Goal: Communication & Community: Participate in discussion

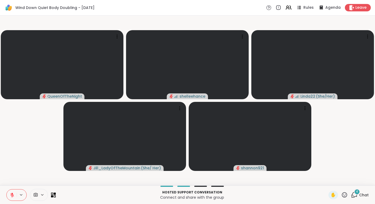
click at [366, 194] on span "Chat" at bounding box center [364, 194] width 10 height 5
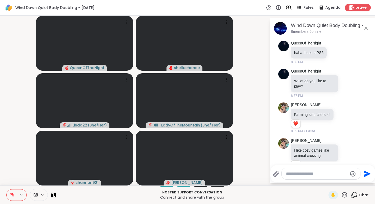
scroll to position [578, 0]
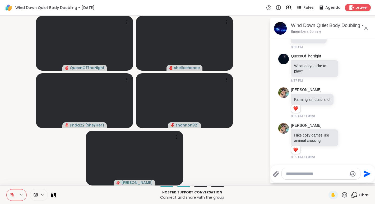
click at [299, 170] on div at bounding box center [321, 173] width 78 height 11
click at [294, 173] on textarea "Type your message" at bounding box center [317, 173] width 62 height 5
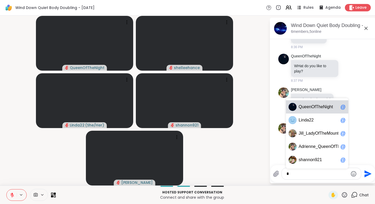
click at [334, 110] on div "Q u e e n O f T h e N i g h t @" at bounding box center [317, 106] width 62 height 13
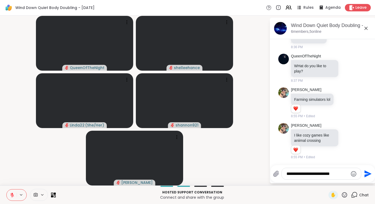
click at [345, 174] on textarea "**********" at bounding box center [317, 173] width 62 height 5
type textarea "**********"
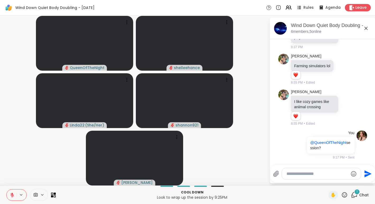
scroll to position [655, 0]
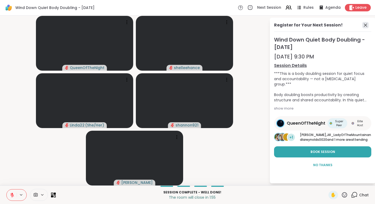
click at [366, 28] on icon at bounding box center [365, 25] width 6 height 6
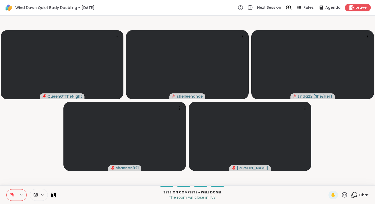
click at [364, 195] on span "Chat" at bounding box center [364, 194] width 10 height 5
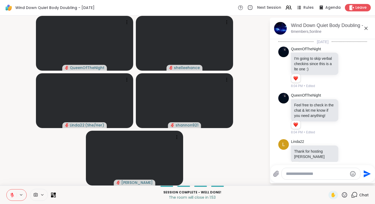
scroll to position [736, 0]
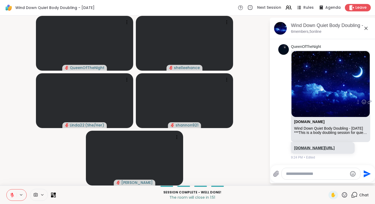
click at [310, 146] on link "[DOMAIN_NAME][URL]" at bounding box center [314, 148] width 40 height 4
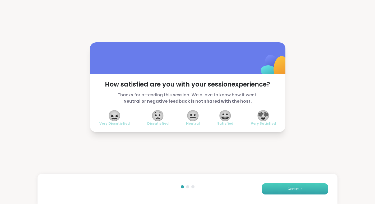
click at [296, 193] on button "Continue" at bounding box center [295, 188] width 66 height 11
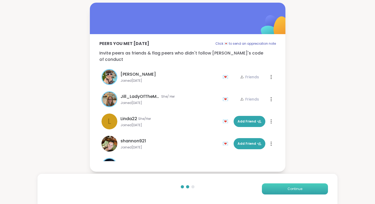
click at [296, 193] on button "Continue" at bounding box center [295, 188] width 66 height 11
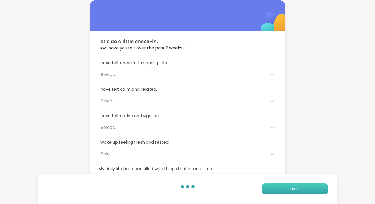
click at [296, 193] on button "Finish" at bounding box center [295, 188] width 66 height 11
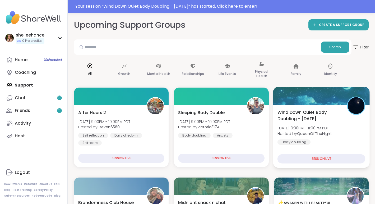
click at [356, 132] on div "Wind Down Quiet Body Doubling - [DATE] [DATE] 9:30PM - 11:00PM PDT Hosted by Qu…" at bounding box center [321, 127] width 88 height 36
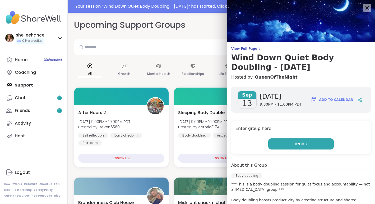
click at [283, 144] on button "Enter" at bounding box center [301, 143] width 66 height 11
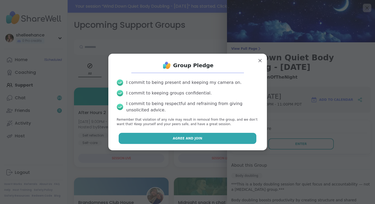
click at [149, 140] on button "Agree and Join" at bounding box center [188, 138] width 138 height 11
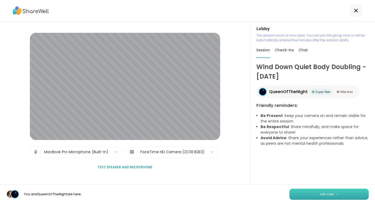
click at [323, 197] on button "Join now" at bounding box center [328, 193] width 79 height 11
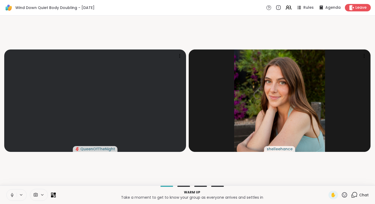
click at [8, 198] on button at bounding box center [12, 194] width 10 height 11
click at [9, 196] on button at bounding box center [12, 194] width 10 height 11
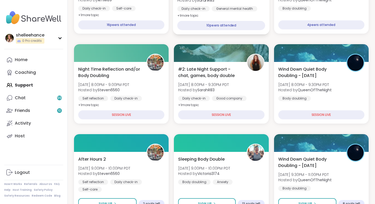
scroll to position [302, 0]
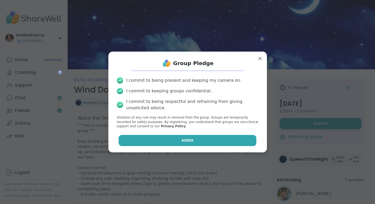
click at [176, 139] on button "Agree" at bounding box center [188, 140] width 138 height 11
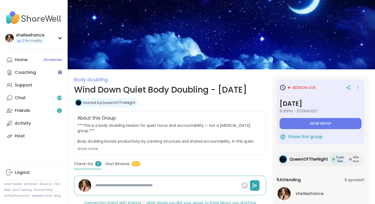
type textarea "*"
